Goal: Task Accomplishment & Management: Manage account settings

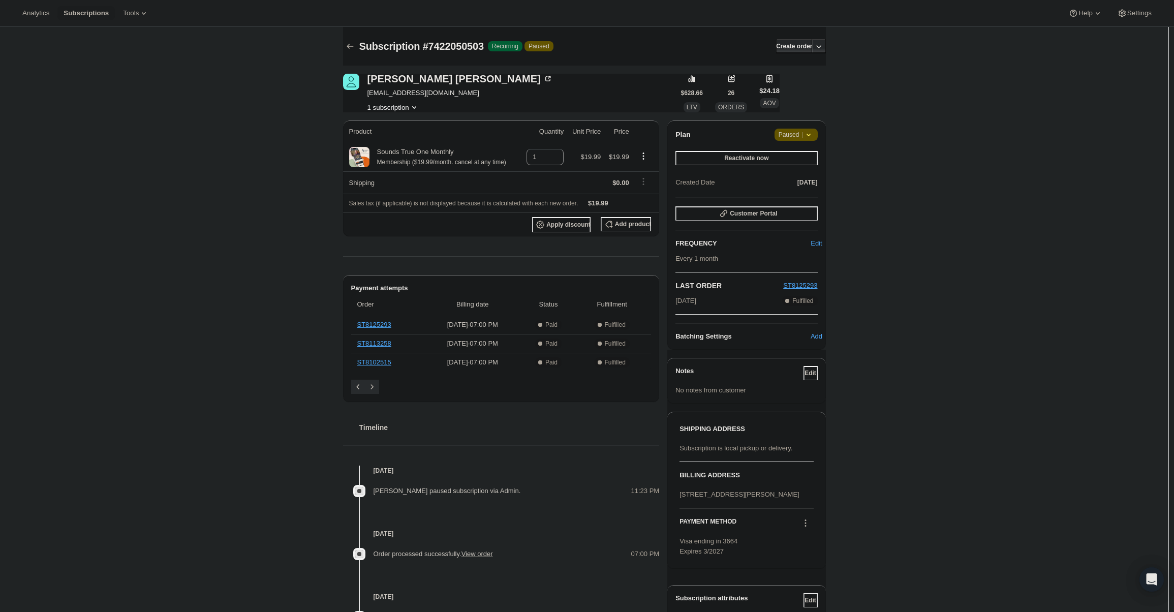
click at [799, 142] on div "Plan Attention Paused | Reactivate now Created Date [DATE]" at bounding box center [746, 159] width 142 height 61
click at [800, 138] on span "Paused |" at bounding box center [795, 135] width 35 height 10
click at [803, 151] on span "Cancel subscription" at bounding box center [799, 155] width 57 height 8
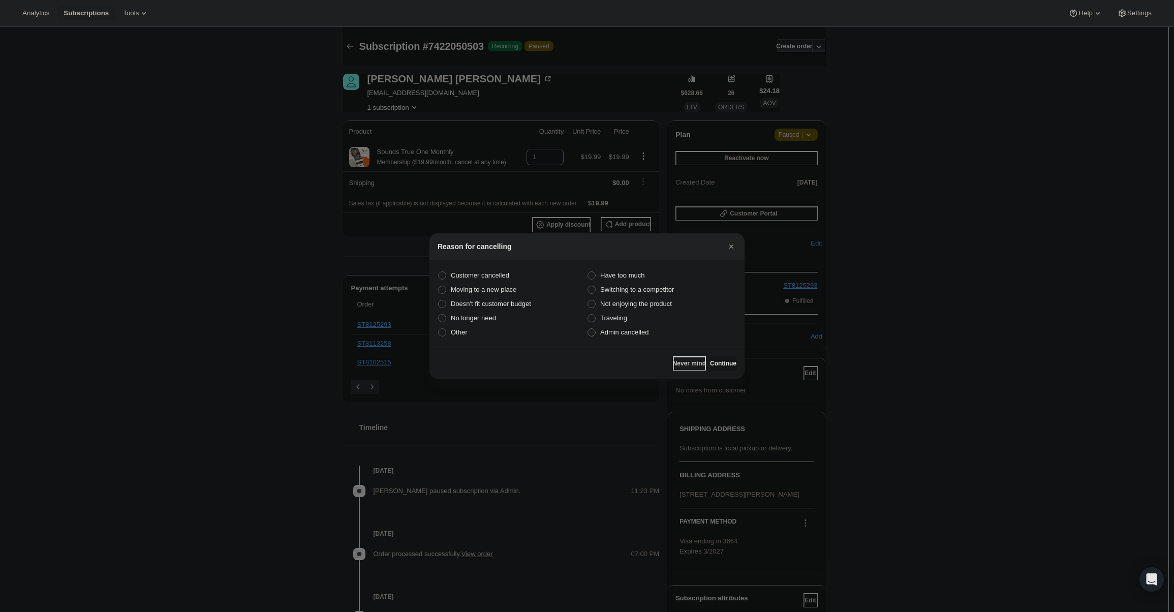
drag, startPoint x: 654, startPoint y: 325, endPoint x: 649, endPoint y: 331, distance: 7.9
click at [654, 325] on label "Traveling" at bounding box center [661, 318] width 149 height 14
click at [588, 314] on input "Traveling" at bounding box center [587, 314] width 1 height 1
radio input "true"
click at [649, 331] on label "Admin cancelled" at bounding box center [661, 332] width 149 height 14
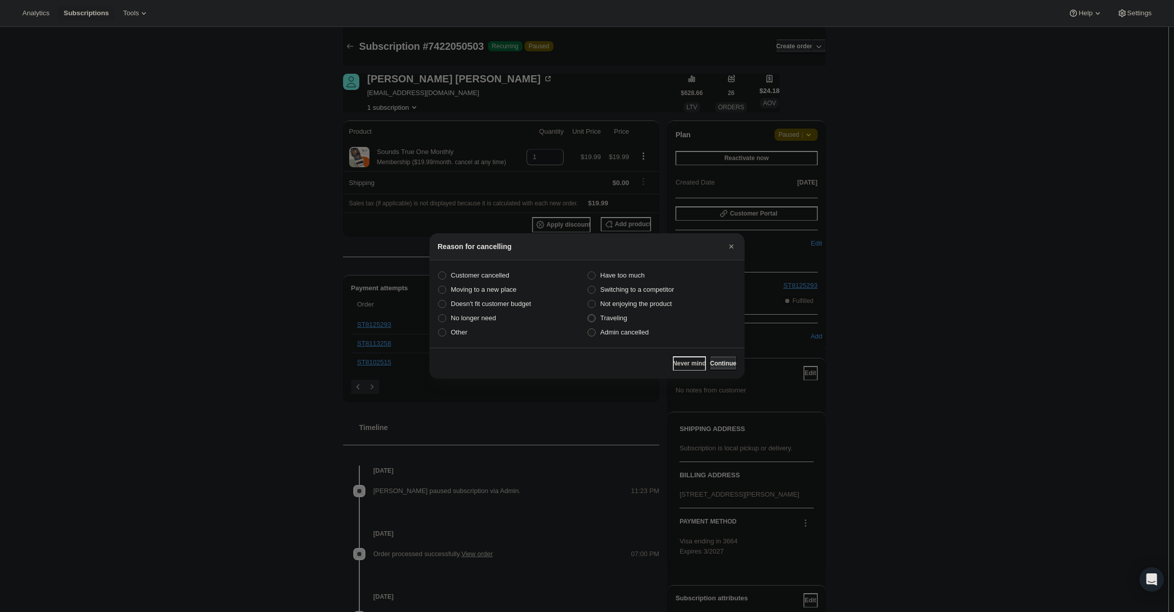
click at [588, 329] on input "Admin cancelled" at bounding box center [587, 328] width 1 height 1
radio input "true"
radio input "false"
click at [719, 361] on span "Continue" at bounding box center [723, 363] width 26 height 8
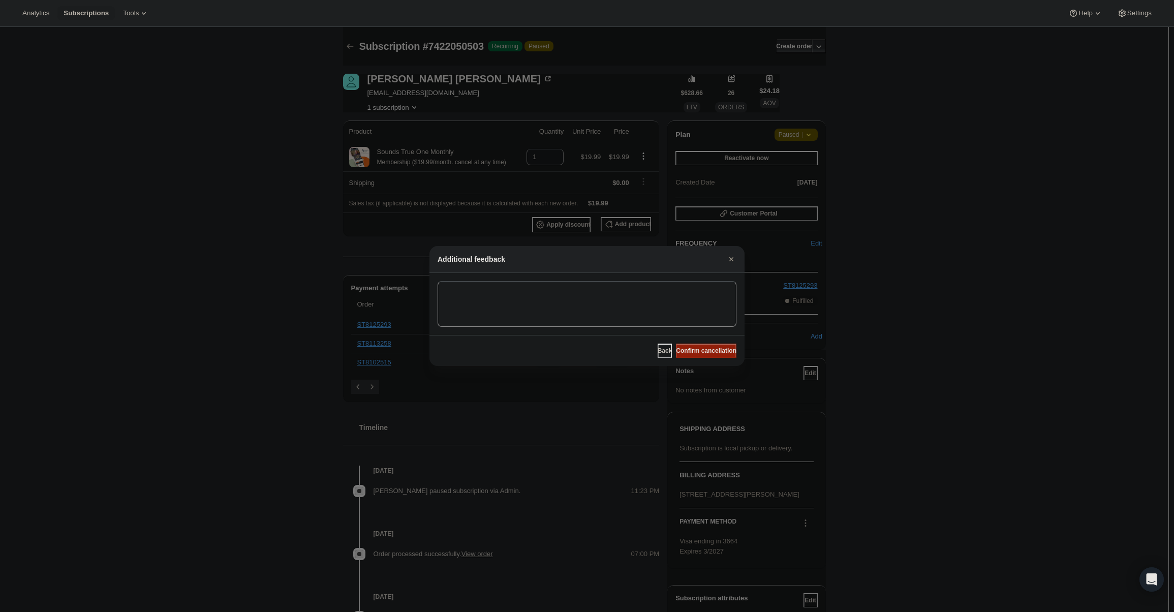
click at [713, 348] on span "Confirm cancellation" at bounding box center [706, 350] width 60 height 8
